Goal: Obtain resource: Obtain resource

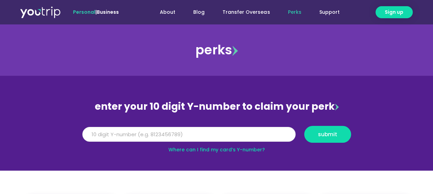
click at [128, 132] on input "Y Number" at bounding box center [188, 134] width 213 height 15
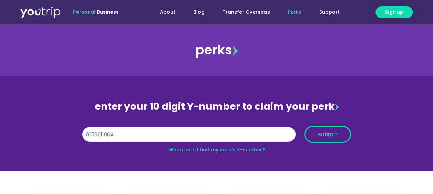
type input "8156611064"
click at [322, 140] on button "submit" at bounding box center [327, 134] width 47 height 17
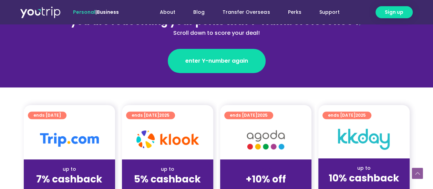
scroll to position [138, 0]
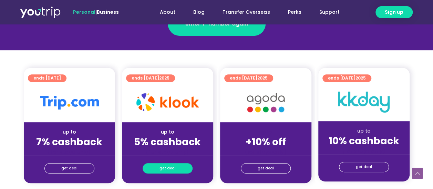
click at [179, 165] on link "get deal" at bounding box center [168, 168] width 50 height 10
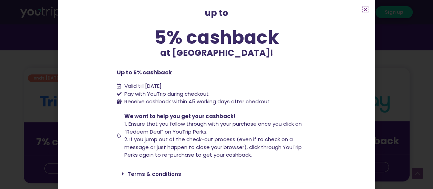
scroll to position [57, 0]
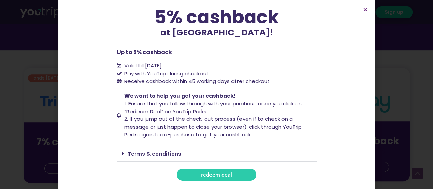
click at [219, 178] on link "redeem deal" at bounding box center [217, 175] width 80 height 12
